Goal: Transaction & Acquisition: Purchase product/service

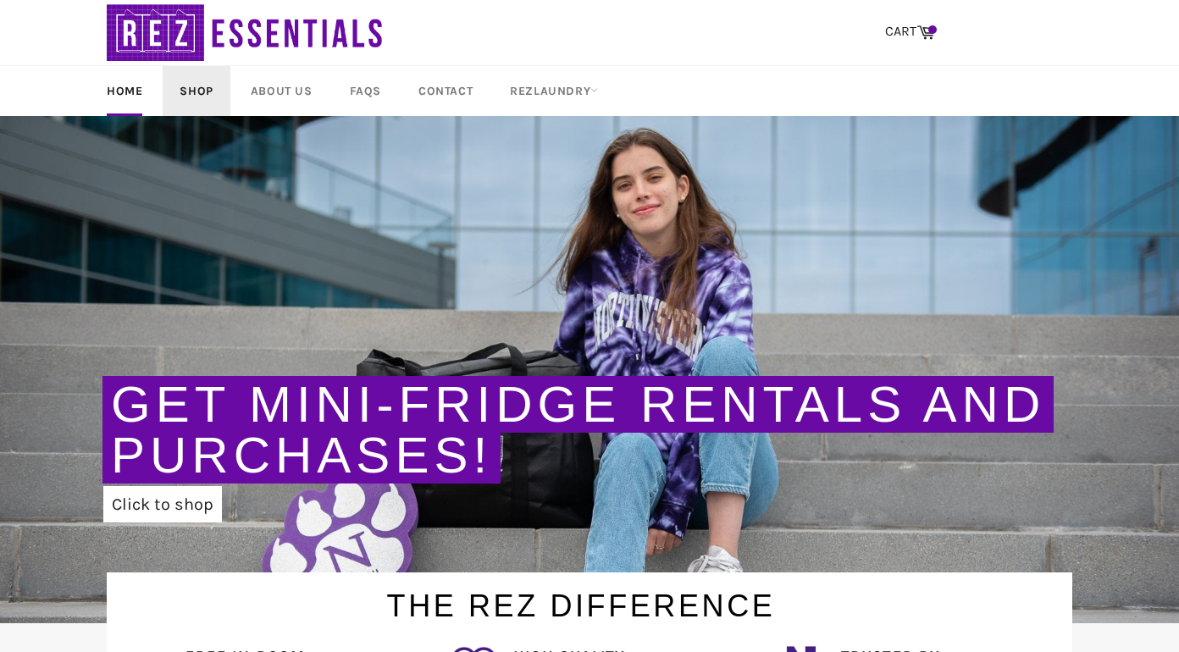
click at [204, 103] on link "Shop" at bounding box center [196, 91] width 67 height 50
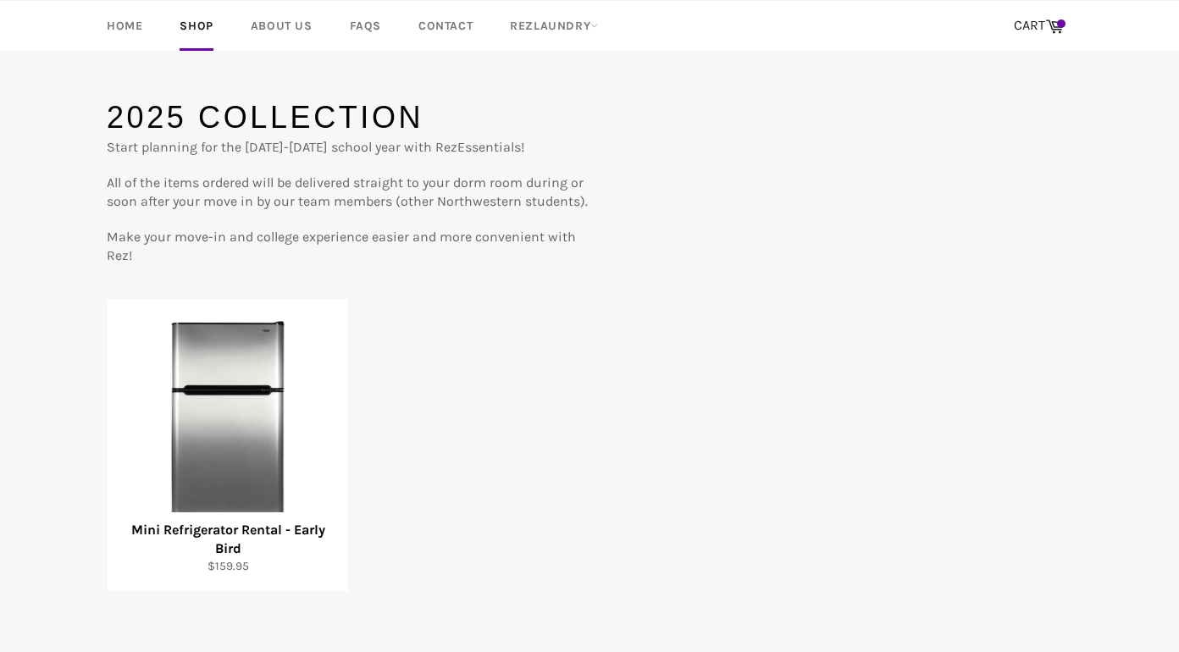
scroll to position [65, 0]
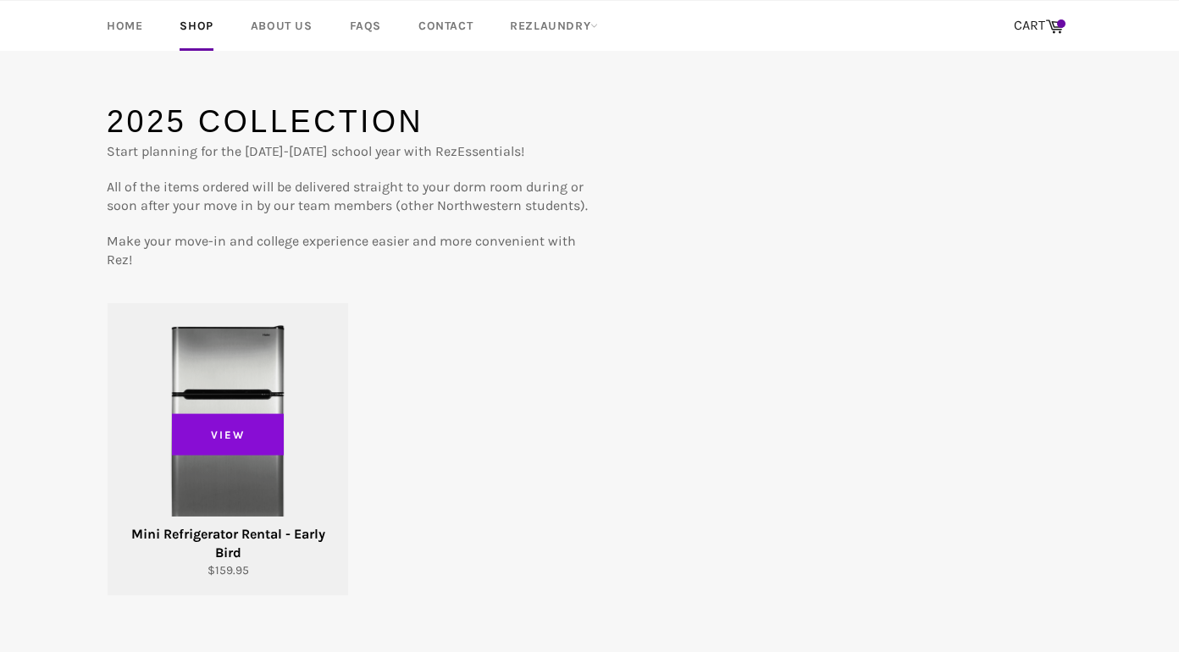
click at [210, 438] on span "View" at bounding box center [228, 434] width 112 height 42
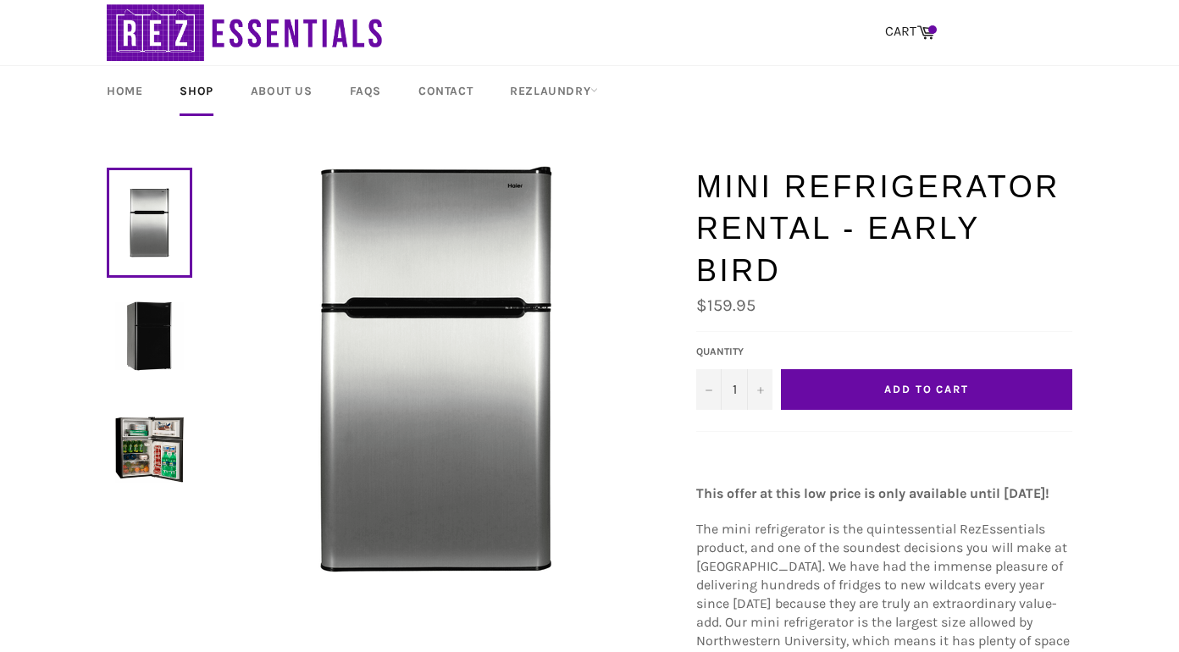
click at [866, 369] on button "Add to Cart" at bounding box center [926, 389] width 291 height 41
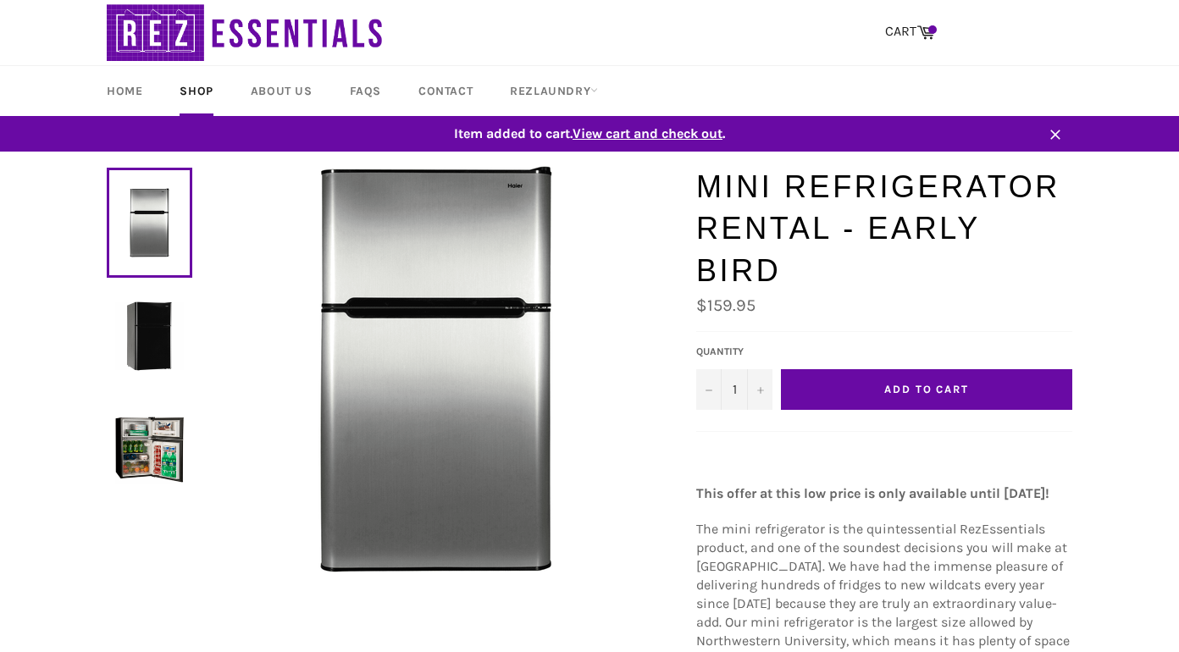
click at [635, 136] on span "View cart and check out" at bounding box center [648, 133] width 150 height 16
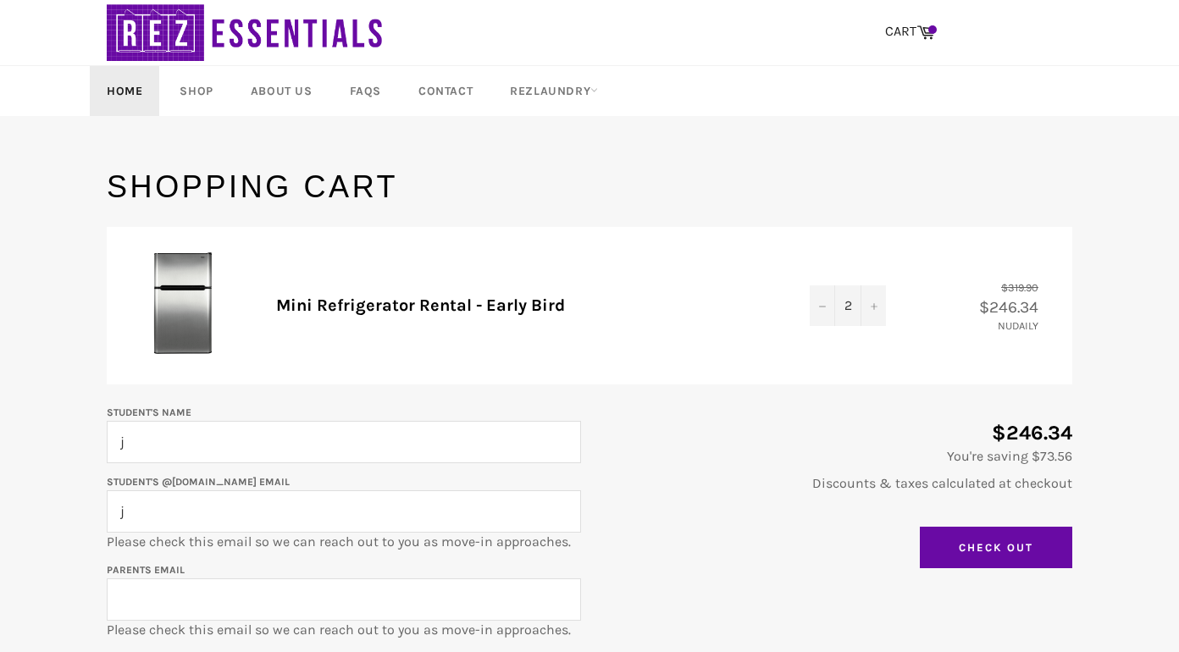
click at [147, 90] on link "Home" at bounding box center [124, 91] width 69 height 50
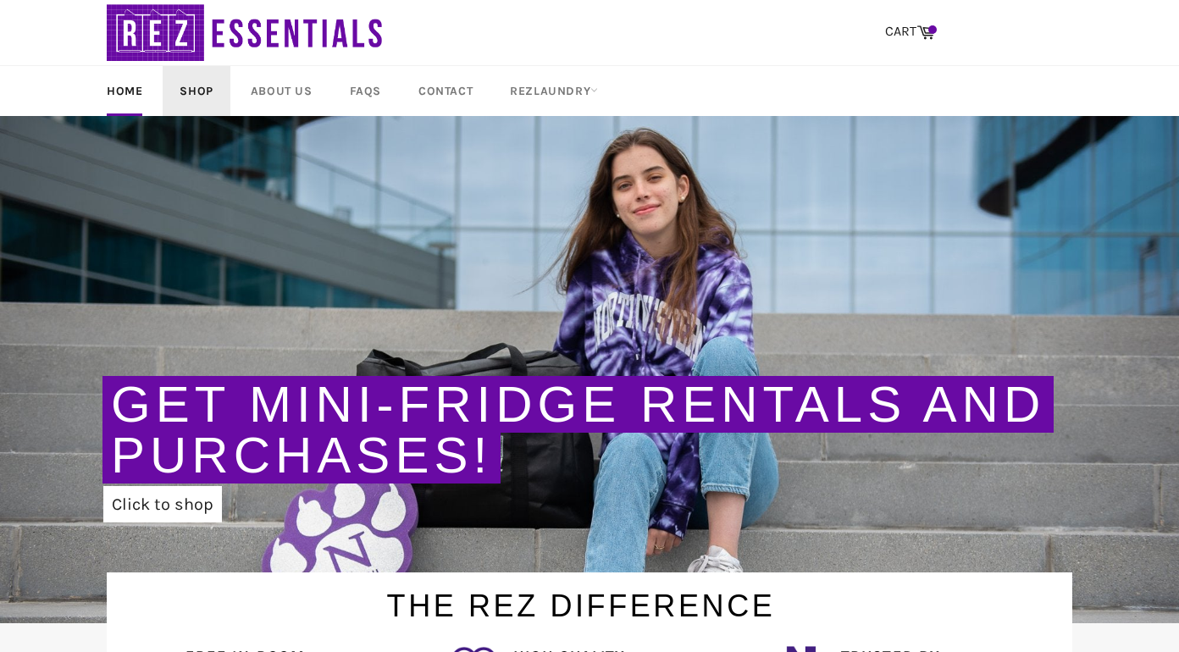
click at [200, 95] on link "Shop" at bounding box center [196, 91] width 67 height 50
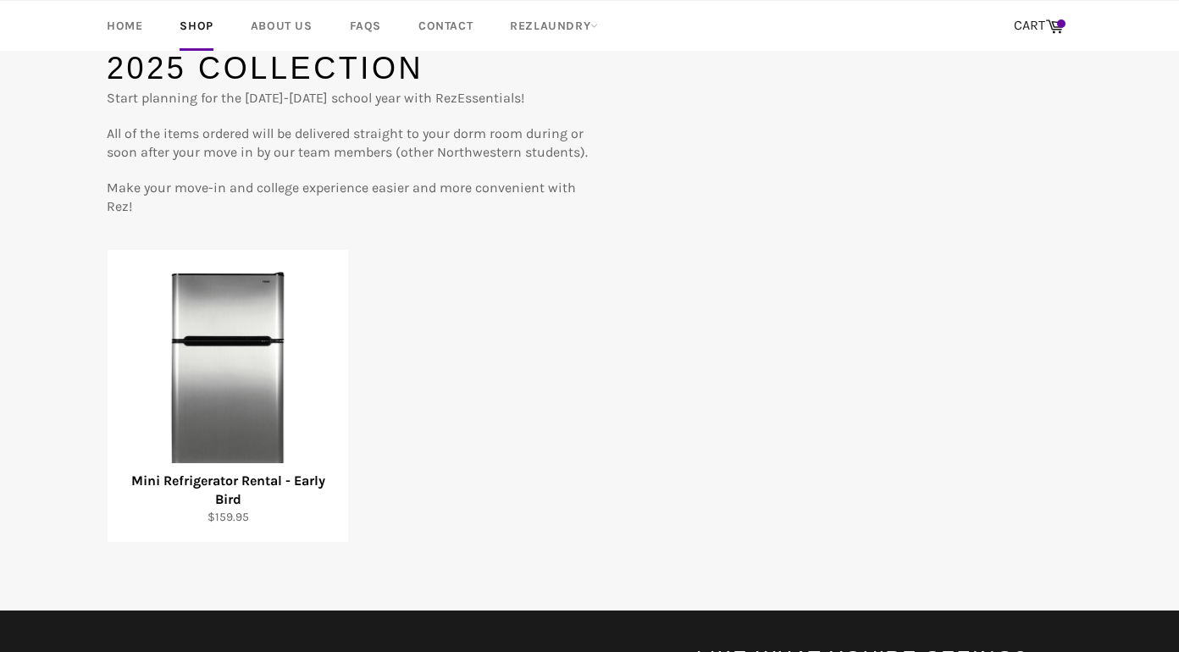
scroll to position [158, 0]
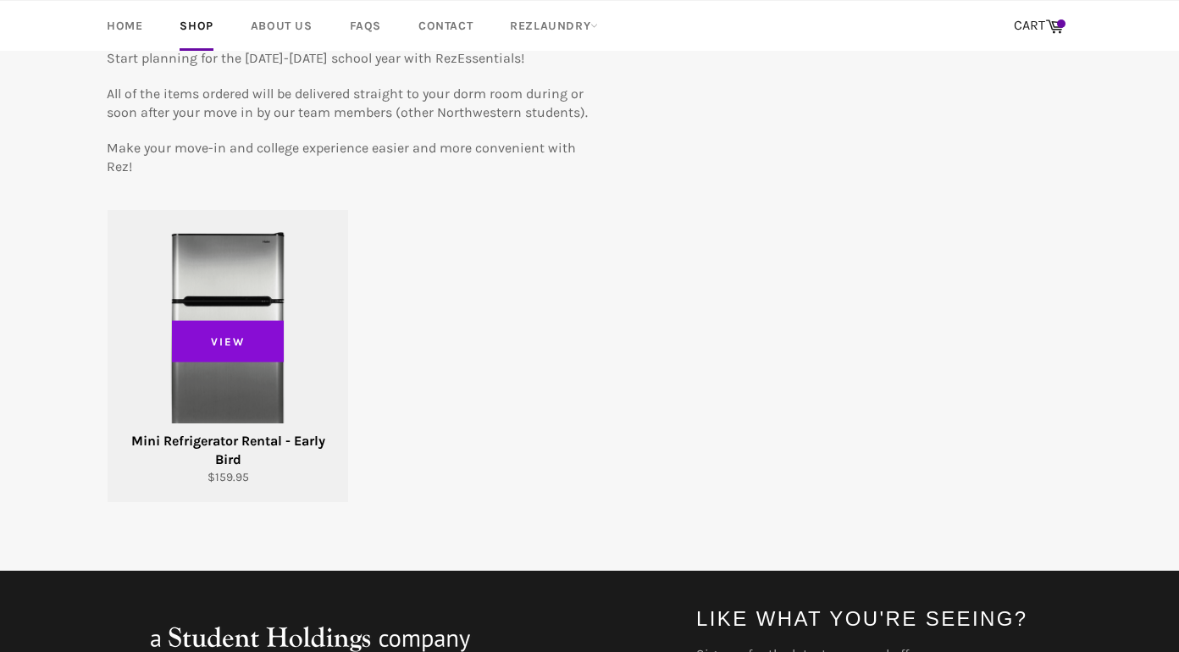
click at [222, 347] on span "View" at bounding box center [228, 341] width 112 height 42
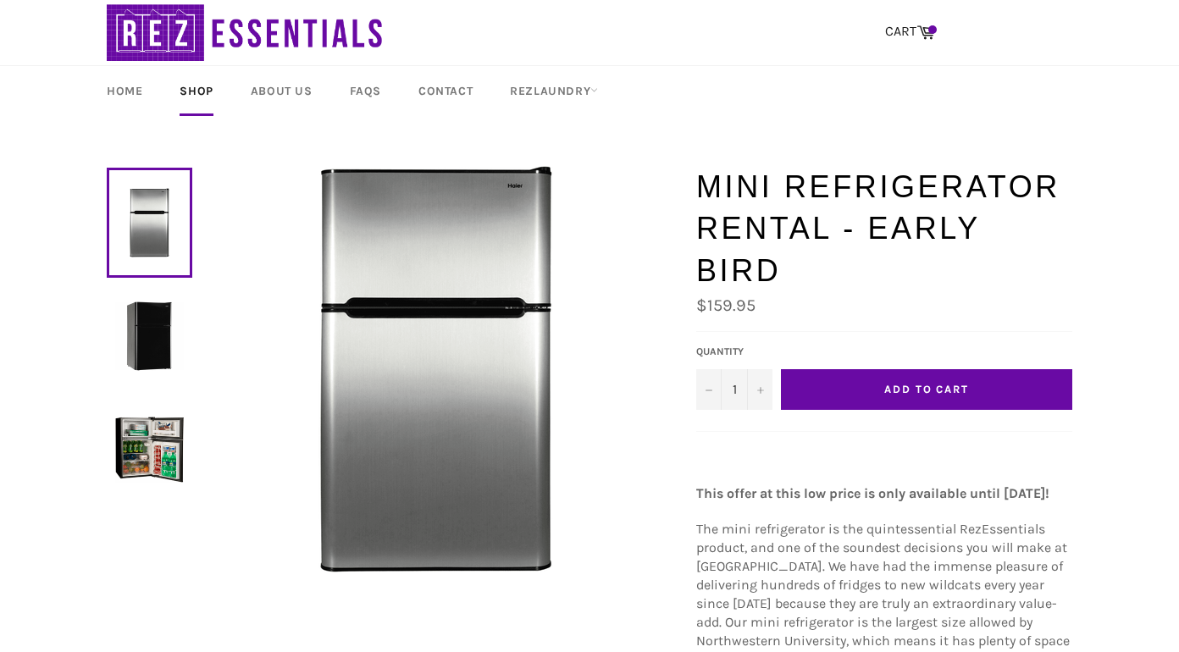
click at [841, 369] on button "Add to Cart" at bounding box center [926, 389] width 291 height 41
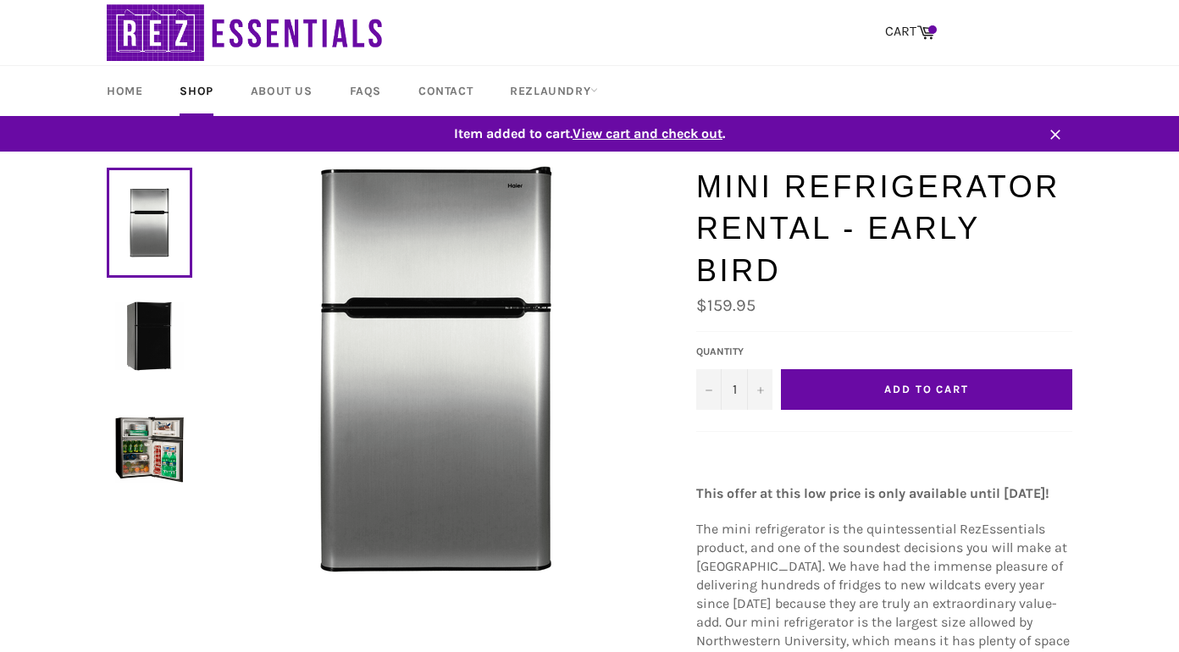
click at [662, 138] on span "View cart and check out" at bounding box center [648, 133] width 150 height 16
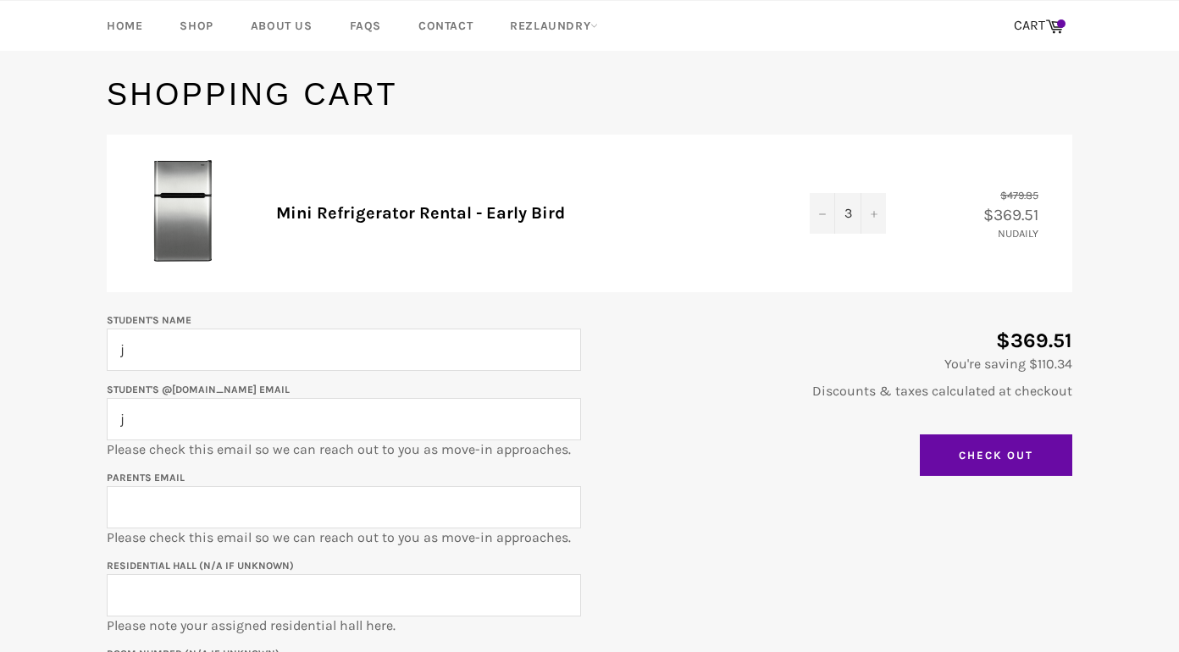
scroll to position [58, 0]
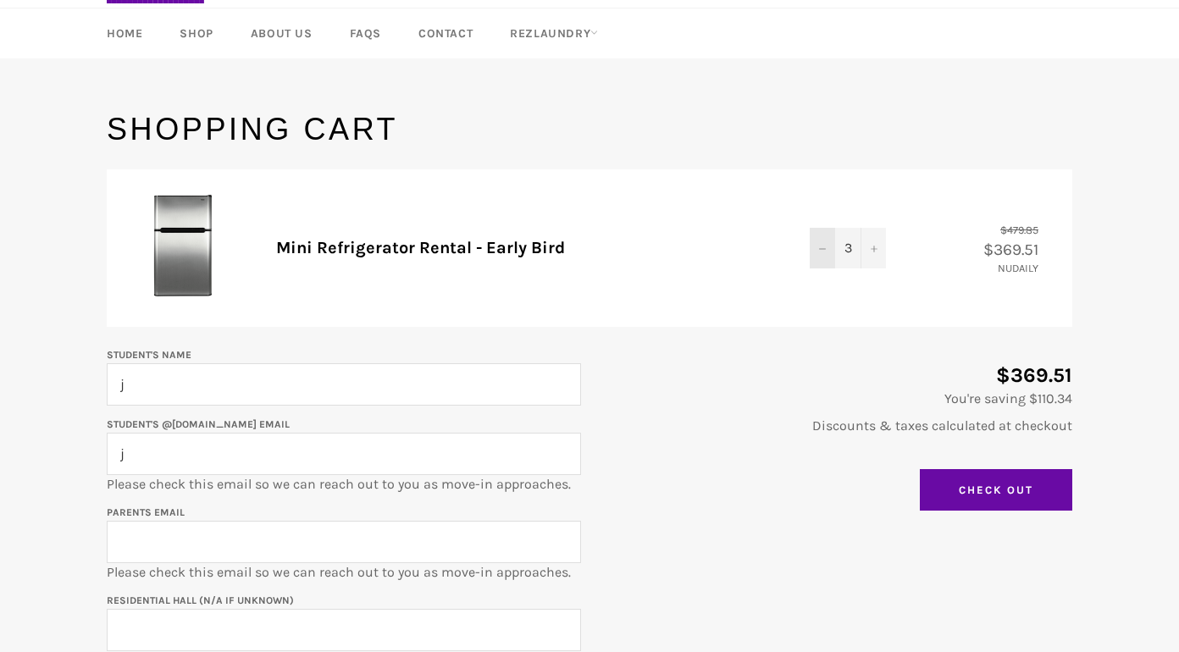
click at [816, 248] on button "−" at bounding box center [822, 248] width 25 height 41
click at [822, 244] on button "−" at bounding box center [822, 248] width 25 height 41
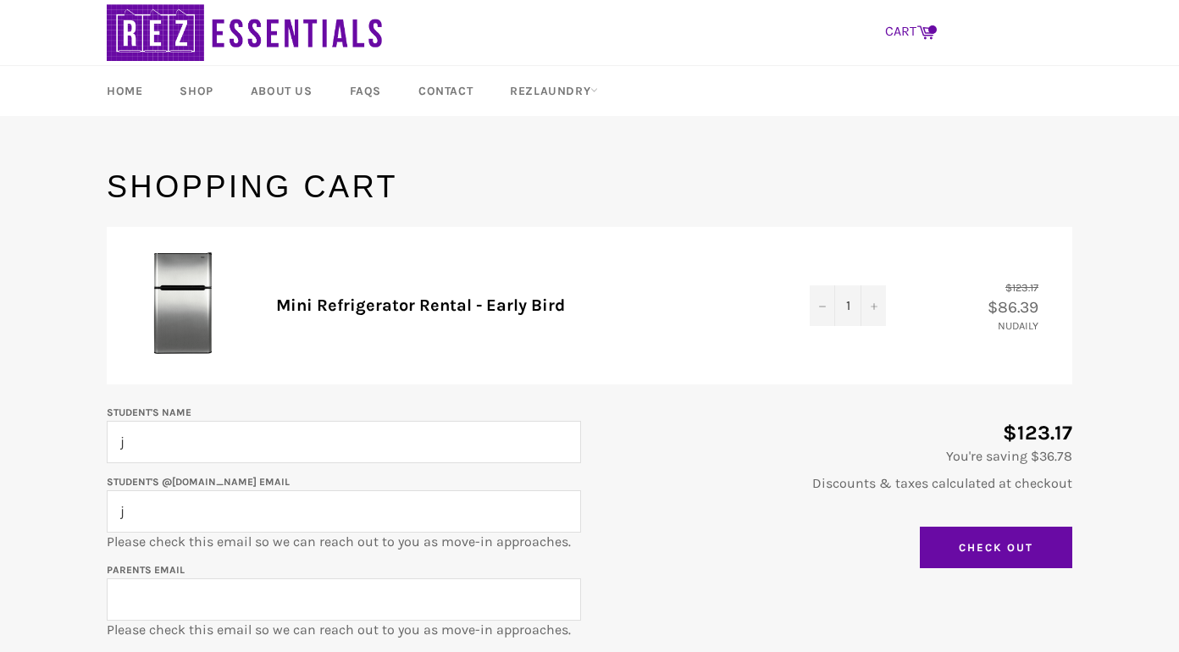
click at [902, 40] on link "CART Cart" at bounding box center [910, 32] width 67 height 36
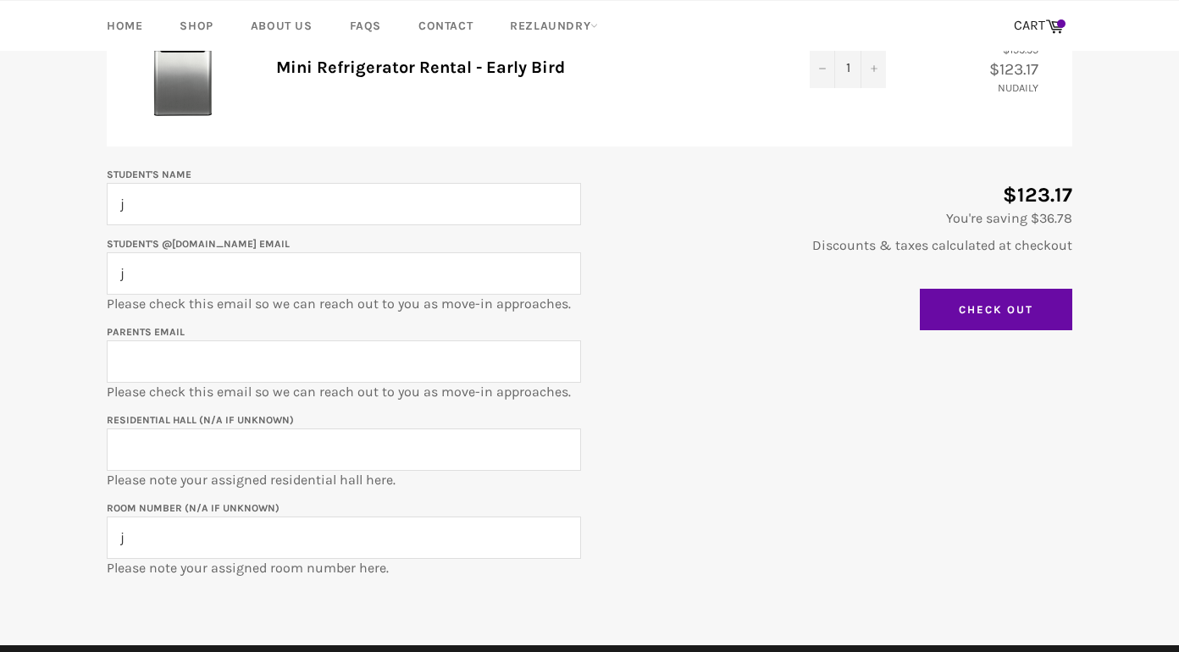
scroll to position [220, 0]
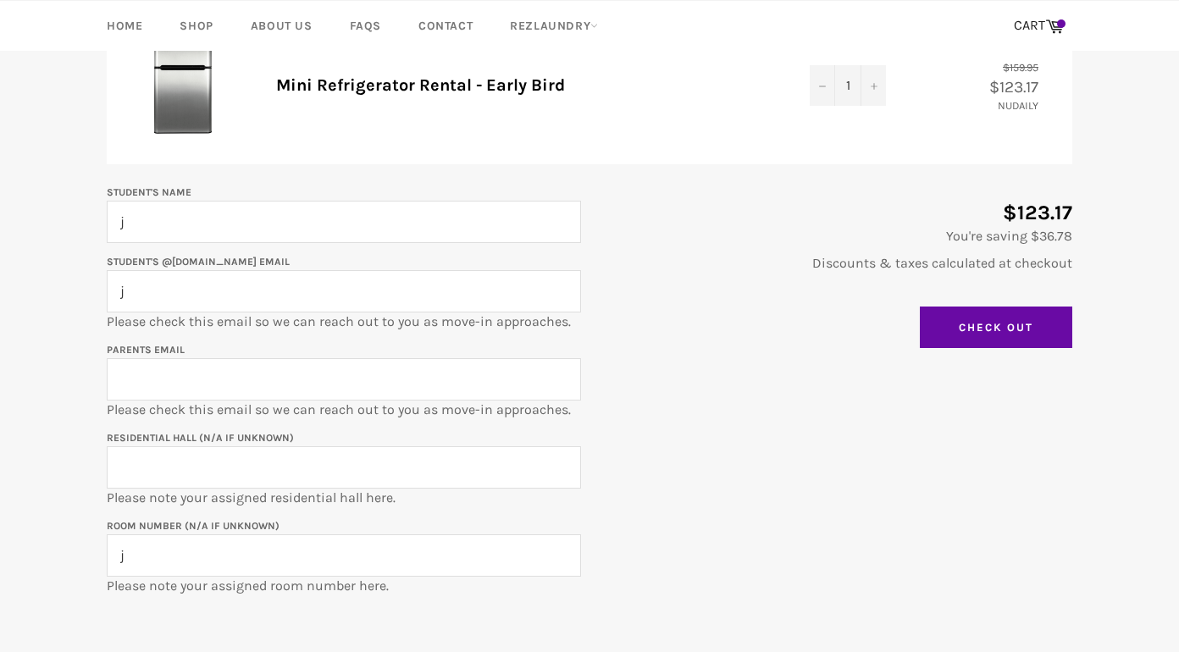
click at [397, 236] on input "j" at bounding box center [344, 222] width 474 height 42
type input "test"
click at [329, 309] on input "j" at bounding box center [344, 291] width 474 height 42
type input "test"
click at [390, 343] on p "Parents email Please check this email so we can reach out to you as move-in app…" at bounding box center [344, 380] width 474 height 80
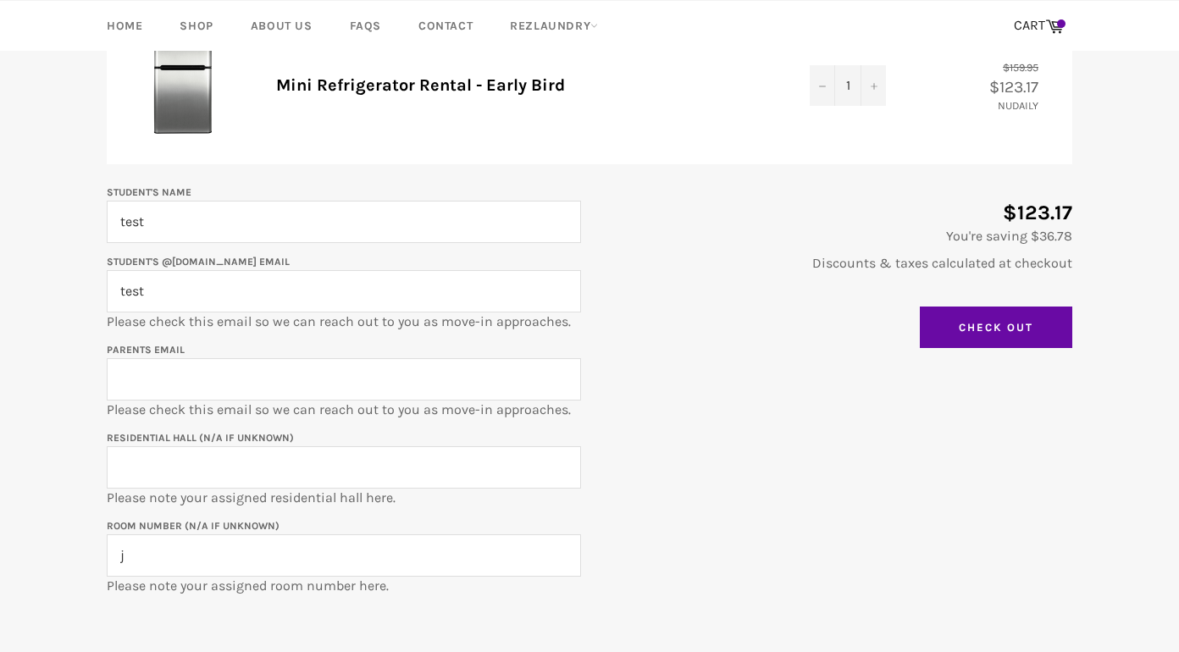
click at [341, 382] on input "Parents email" at bounding box center [344, 379] width 474 height 42
type input "test"
click at [308, 474] on input "Residential Hall (N/A if unknown)" at bounding box center [344, 467] width 474 height 42
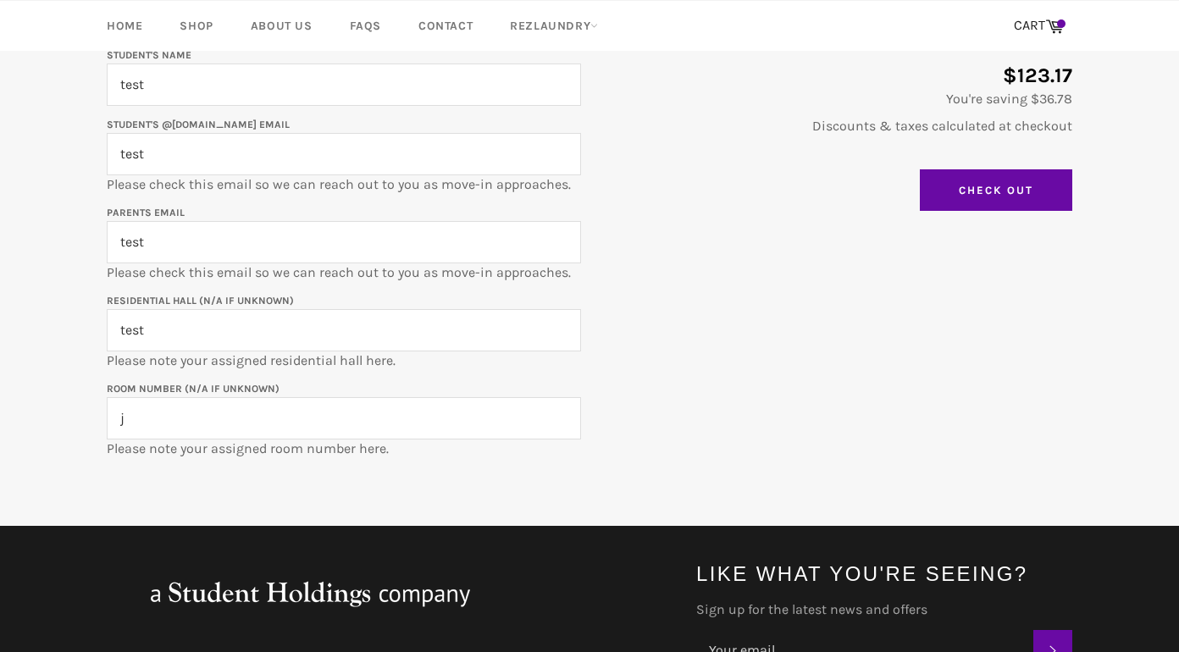
type input "test"
click at [286, 418] on input "j" at bounding box center [344, 418] width 474 height 42
type input "test"
click at [1006, 191] on input "Check Out" at bounding box center [996, 190] width 152 height 42
